Goal: Transaction & Acquisition: Book appointment/travel/reservation

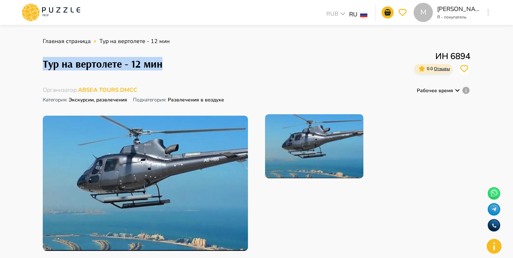
drag, startPoint x: 43, startPoint y: 65, endPoint x: 171, endPoint y: 62, distance: 127.7
click at [171, 62] on div "Тур на вертолете - 12 мин ИН 6894 0.0 Отзывы" at bounding box center [257, 64] width 428 height 28
copy h1 "Тур на вертолете - 12 мин"
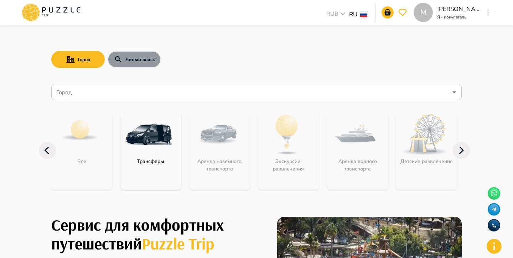
click at [148, 56] on button "Умный поиск" at bounding box center [134, 59] width 53 height 17
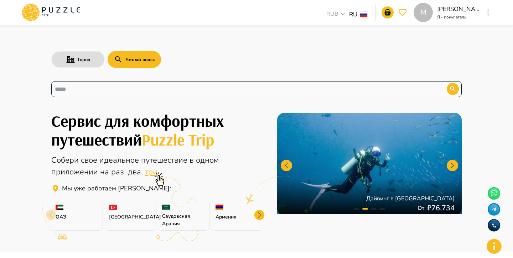
click at [144, 89] on input "text" at bounding box center [244, 89] width 378 height 8
paste input "**********"
type input "**********"
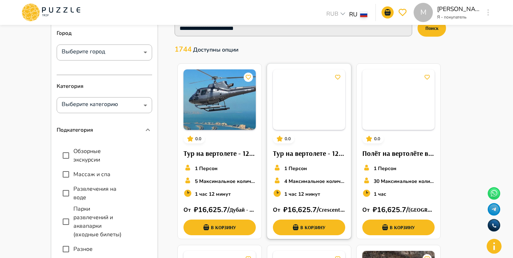
scroll to position [32, 0]
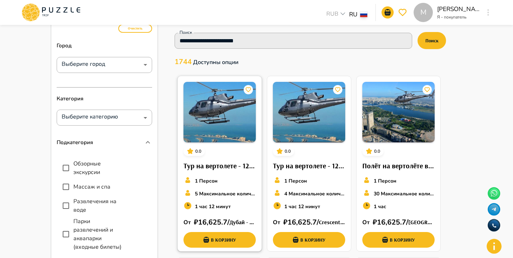
click at [232, 152] on div "0.0 Тур на вертолете - 12 мин 1 Персон 5 Максимальное количество мест 1 час 12 …" at bounding box center [220, 165] width 84 height 178
click at [298, 122] on img at bounding box center [309, 112] width 72 height 61
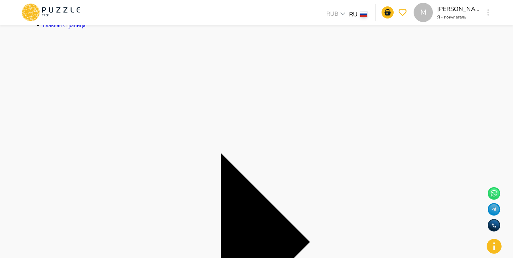
scroll to position [1, 0]
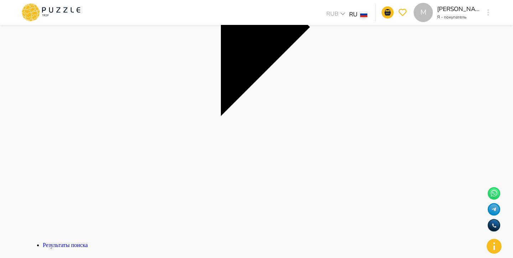
scroll to position [226, 0]
